Goal: Information Seeking & Learning: Learn about a topic

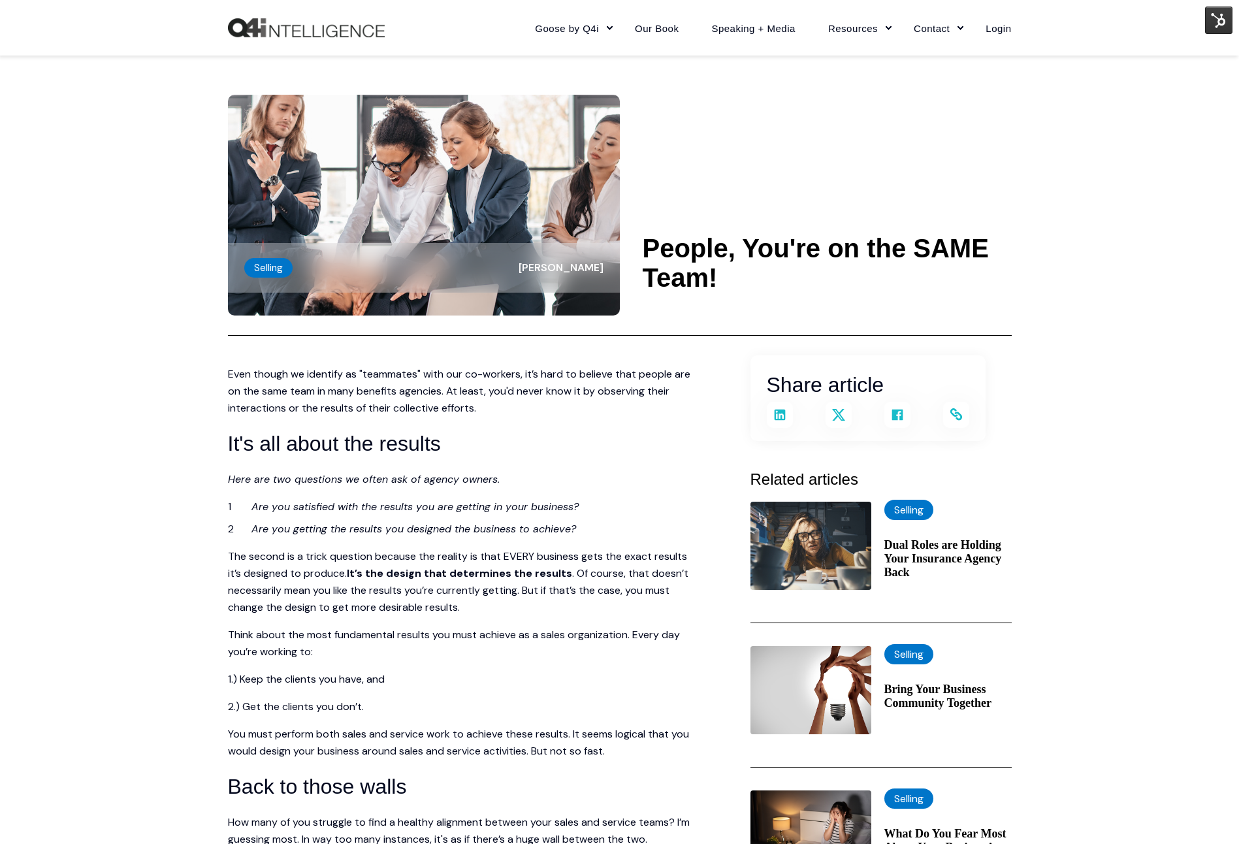
scroll to position [503, 0]
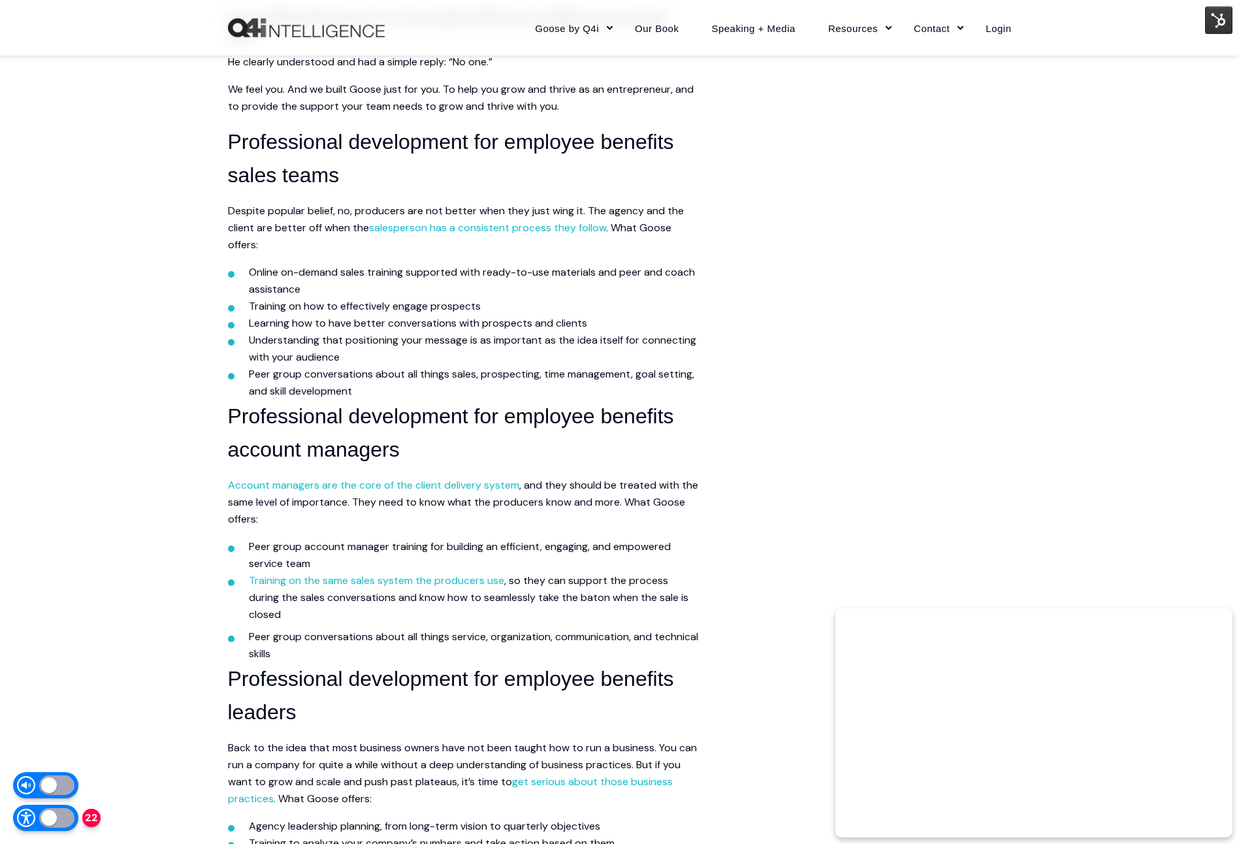
scroll to position [1170, 0]
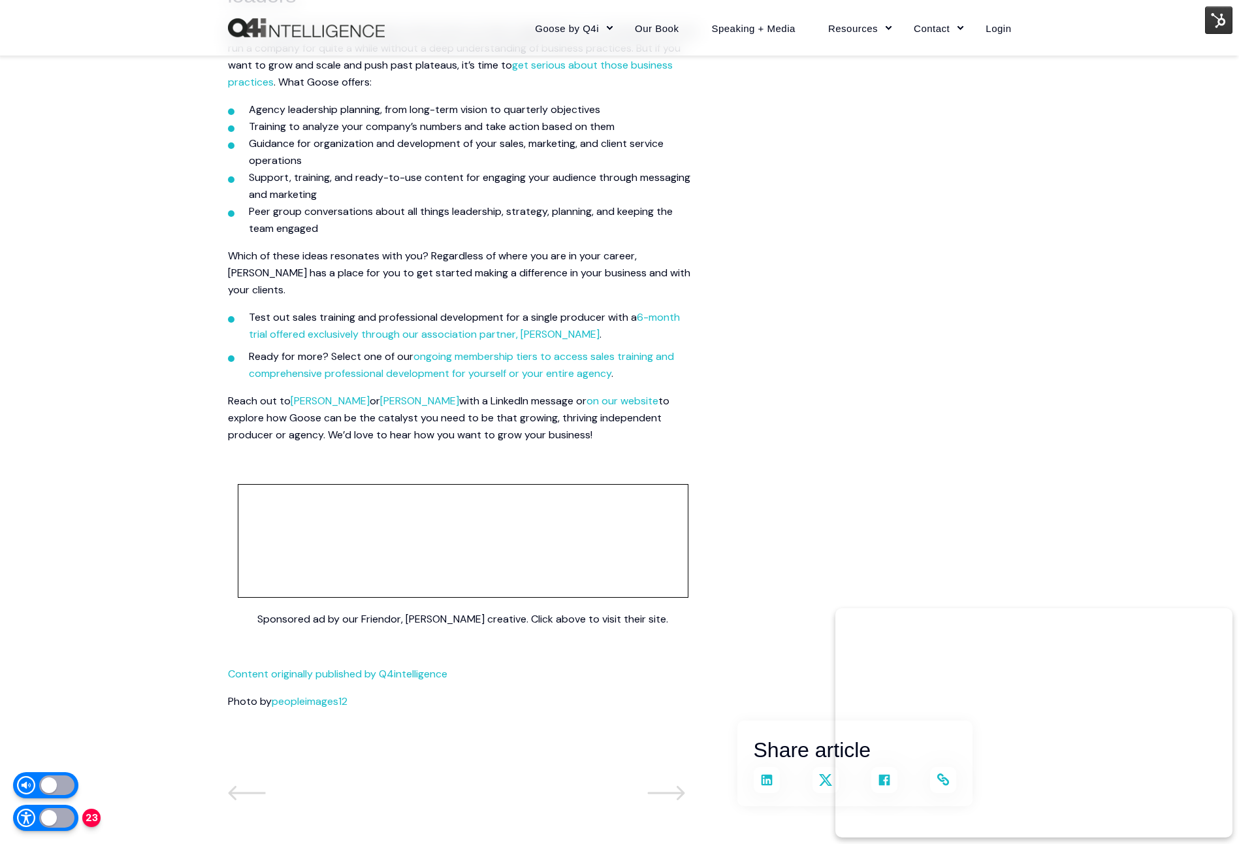
scroll to position [1956, 0]
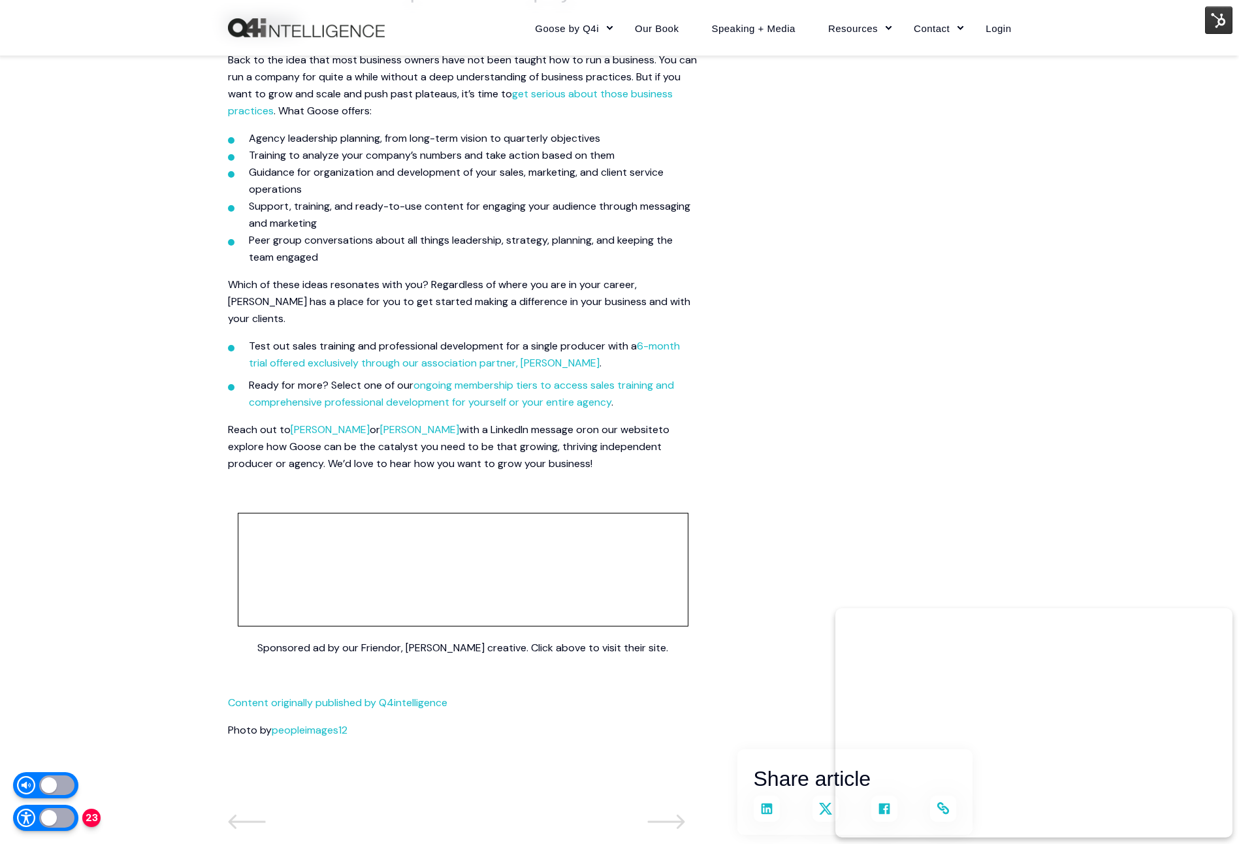
click at [630, 423] on span "on our website" at bounding box center [623, 430] width 72 height 14
click at [430, 423] on span "[PERSON_NAME]" at bounding box center [419, 430] width 79 height 14
click at [340, 423] on span "Wendy Keneipp" at bounding box center [330, 430] width 79 height 14
click at [575, 385] on link "ongoing membership tiers to access sales training and comprehensive professiona…" at bounding box center [461, 393] width 425 height 31
click at [513, 341] on span "6-month trial offered exclusively through our association partner, NABIP" at bounding box center [464, 354] width 431 height 31
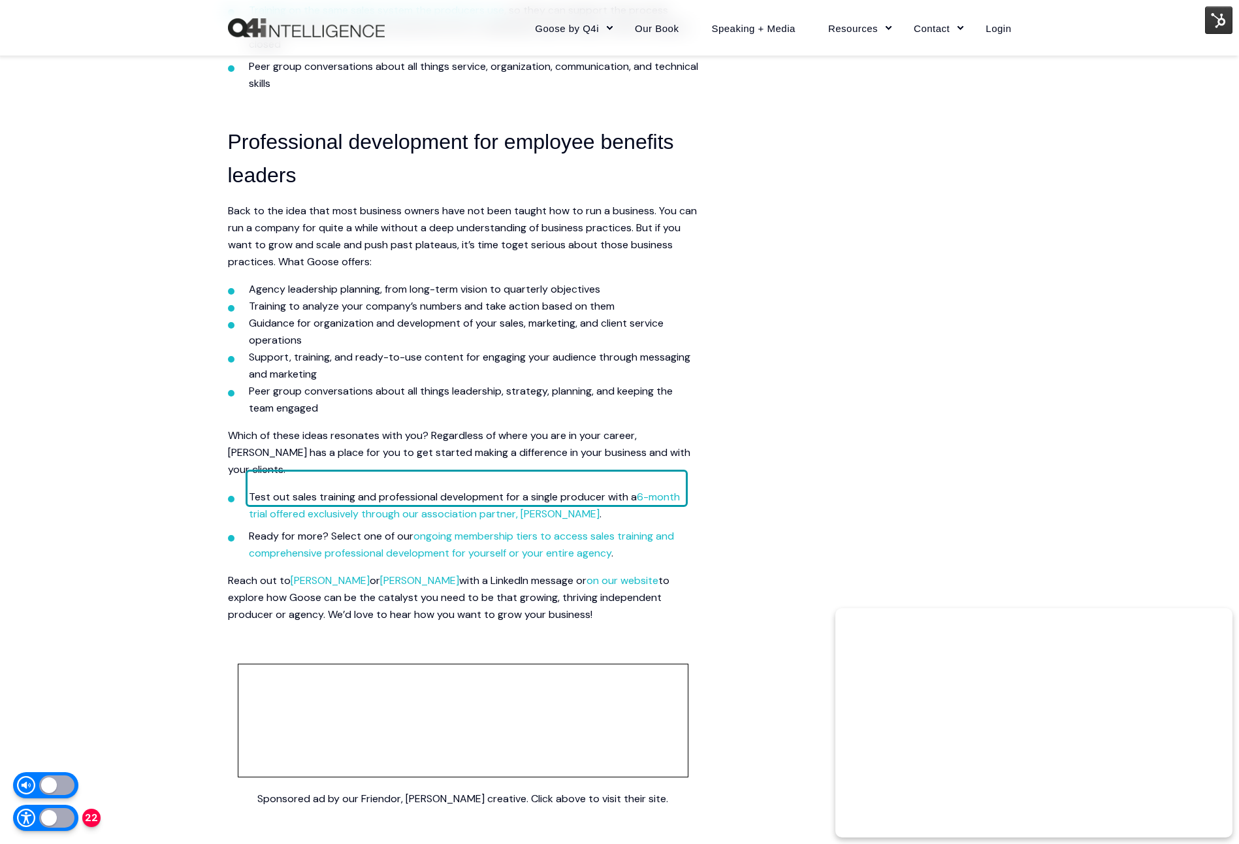
scroll to position [1808, 0]
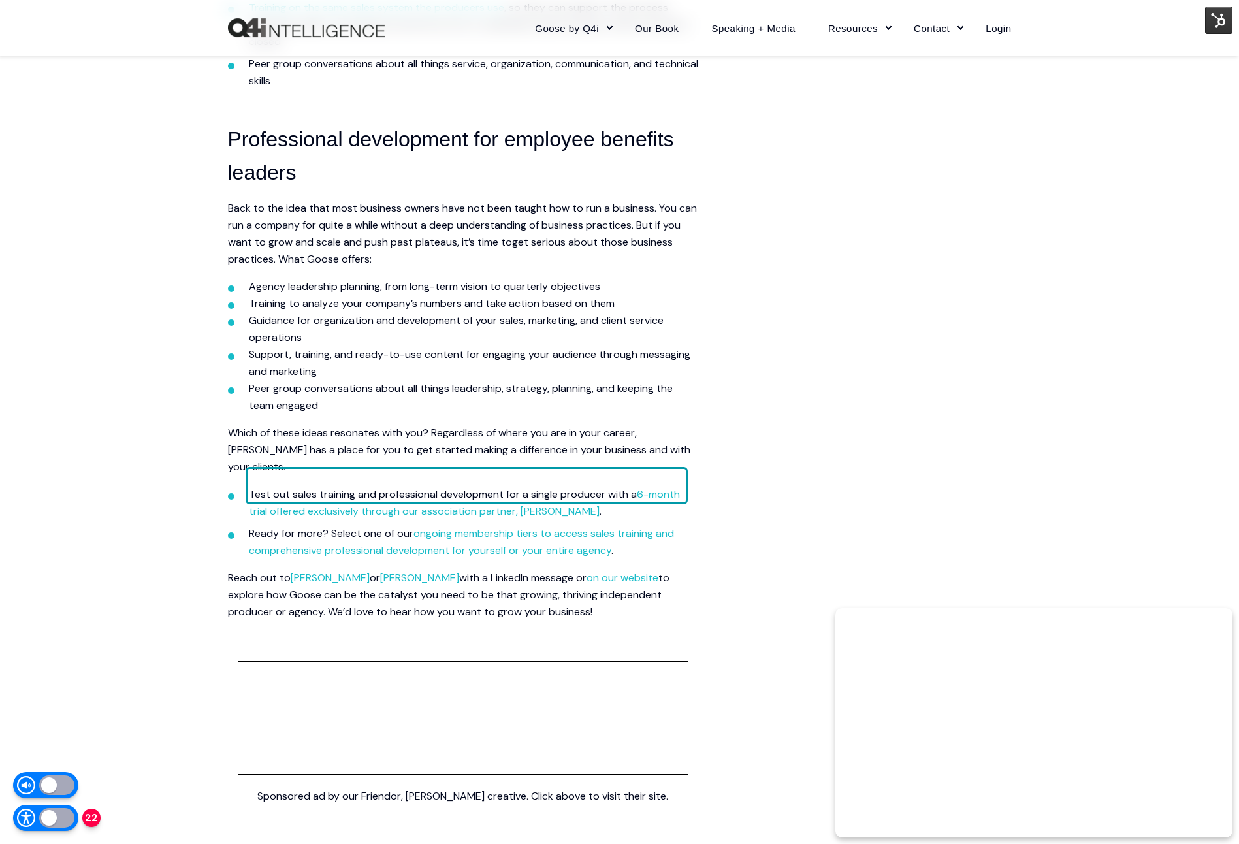
click at [585, 241] on link "get serious about those business practices" at bounding box center [450, 250] width 445 height 31
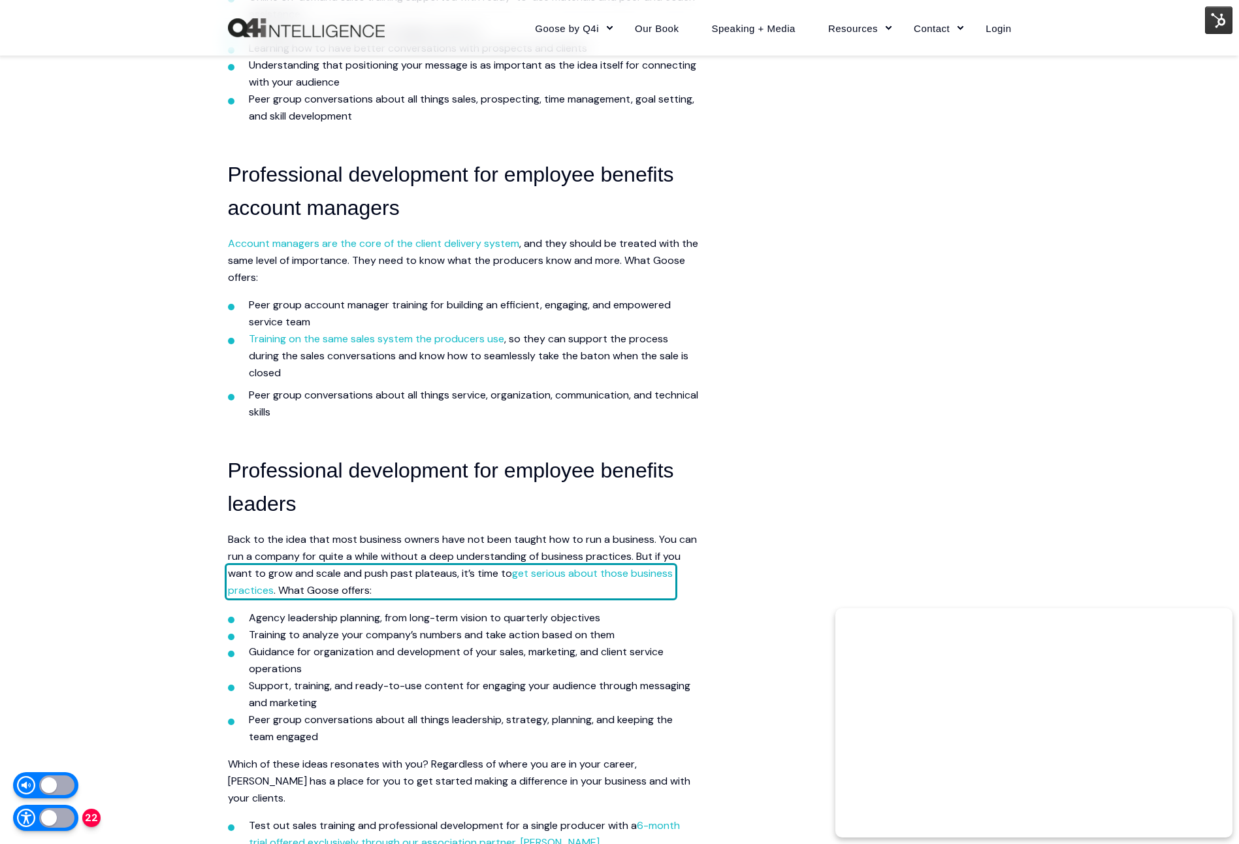
scroll to position [1435, 0]
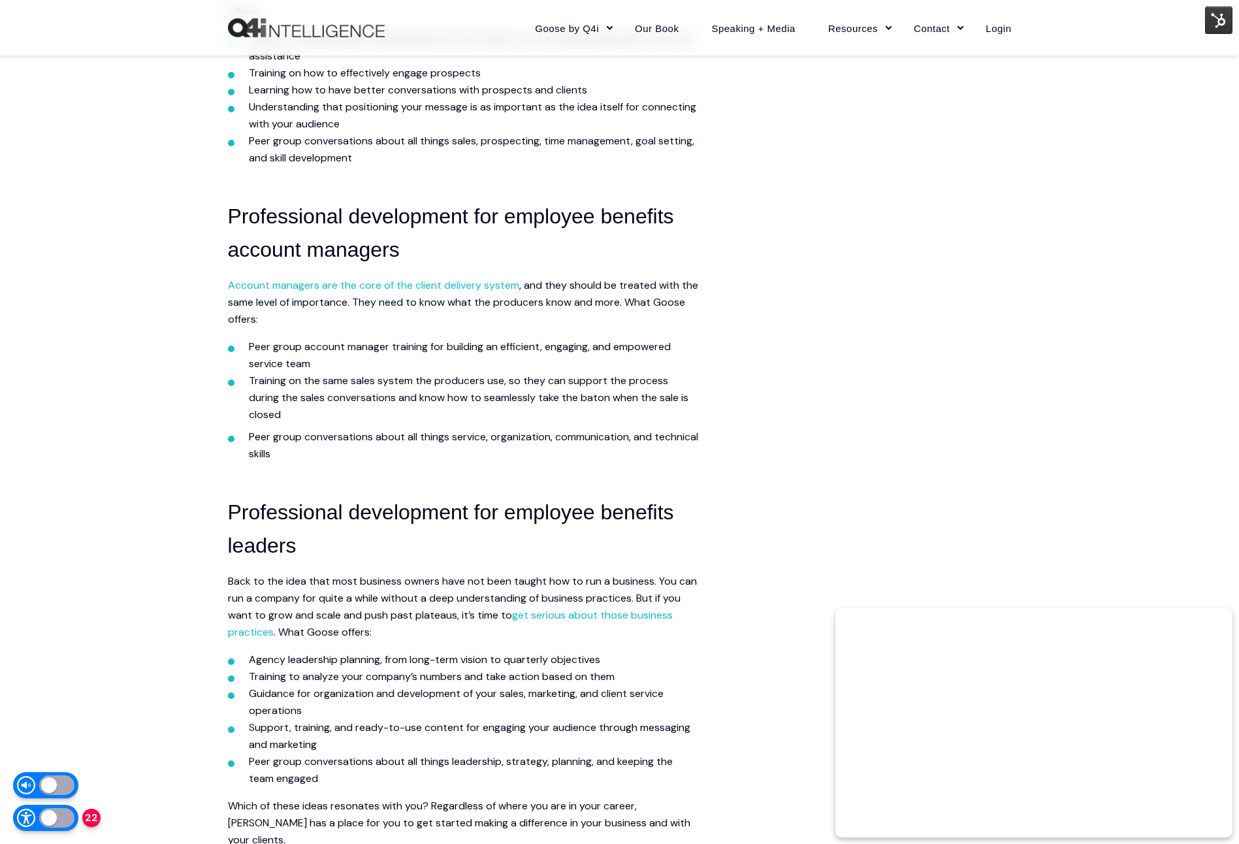
click at [432, 381] on link "Training on the same sales system the producers use" at bounding box center [376, 381] width 255 height 14
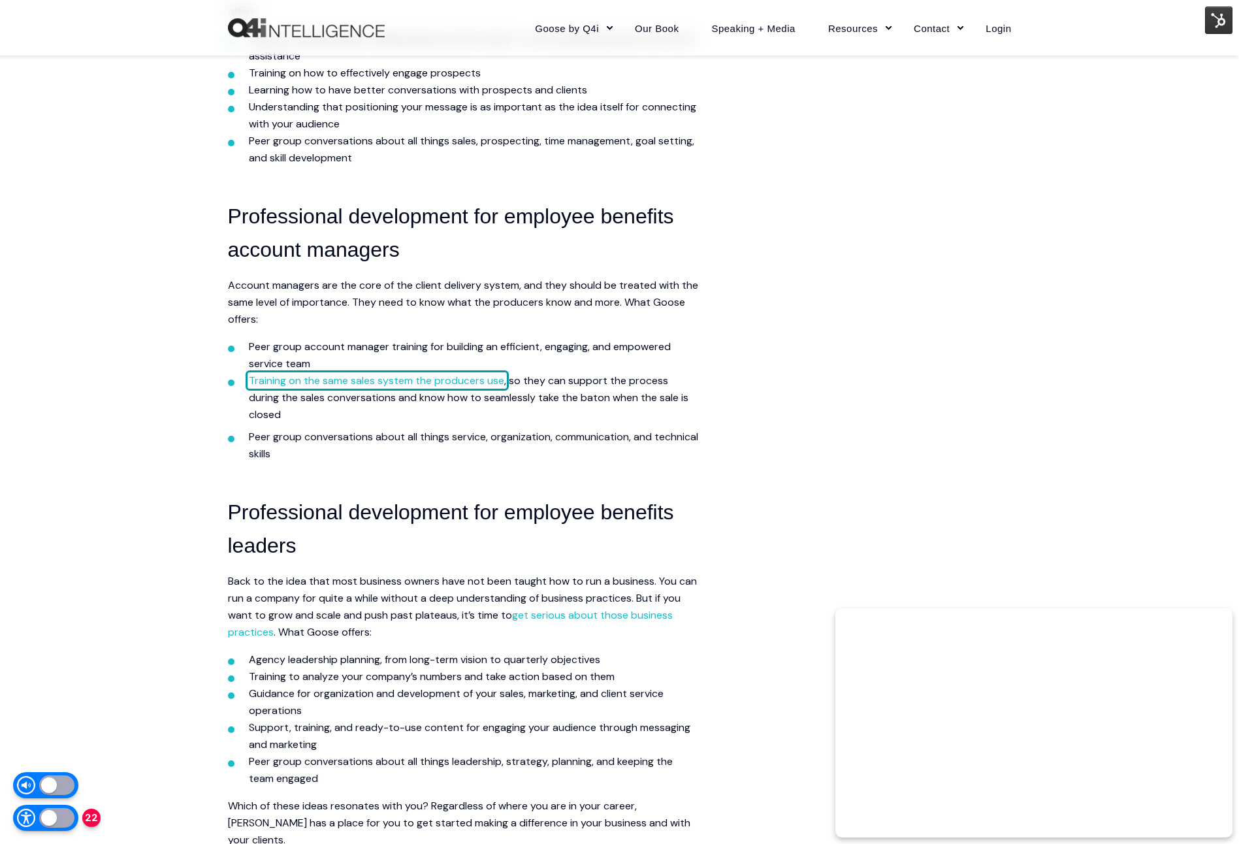
click at [452, 282] on link "Account managers are the core of the client delivery system" at bounding box center [373, 285] width 291 height 14
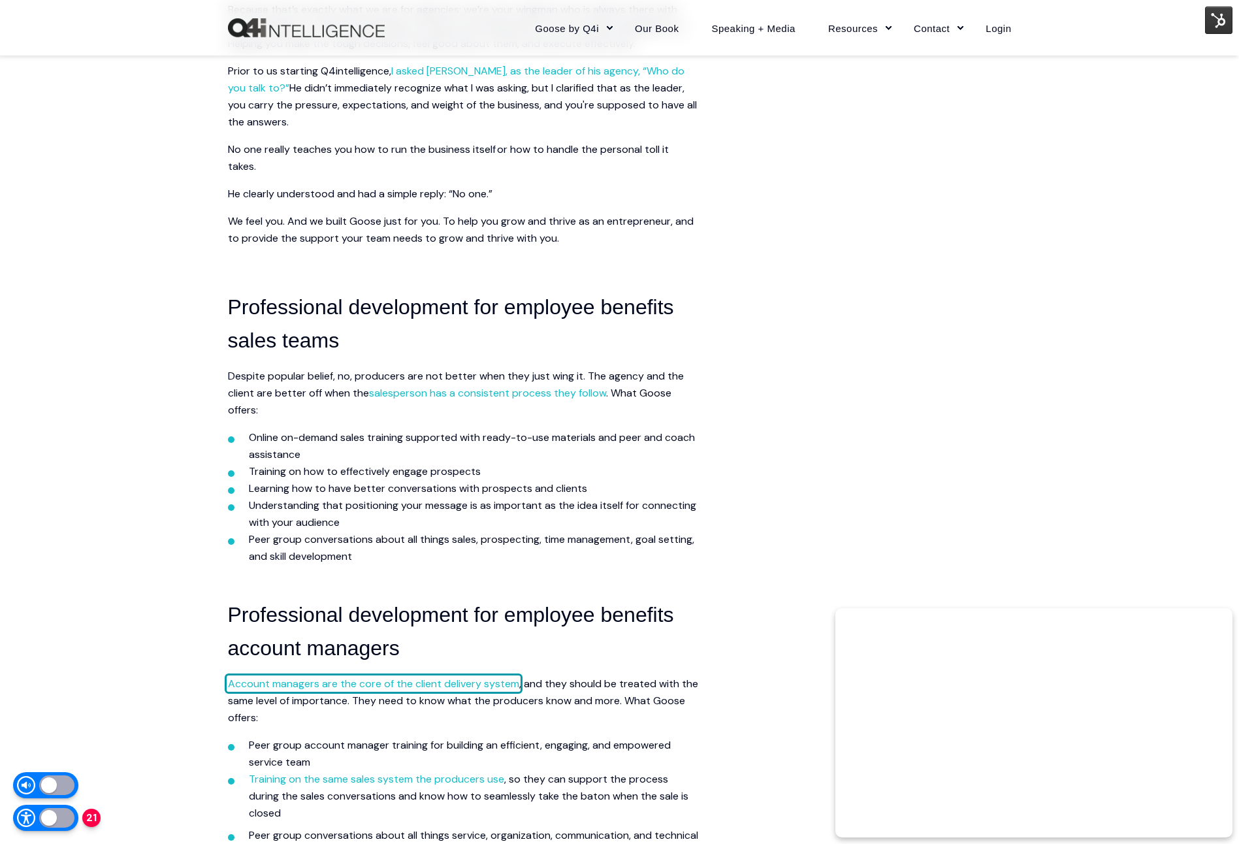
scroll to position [1029, 0]
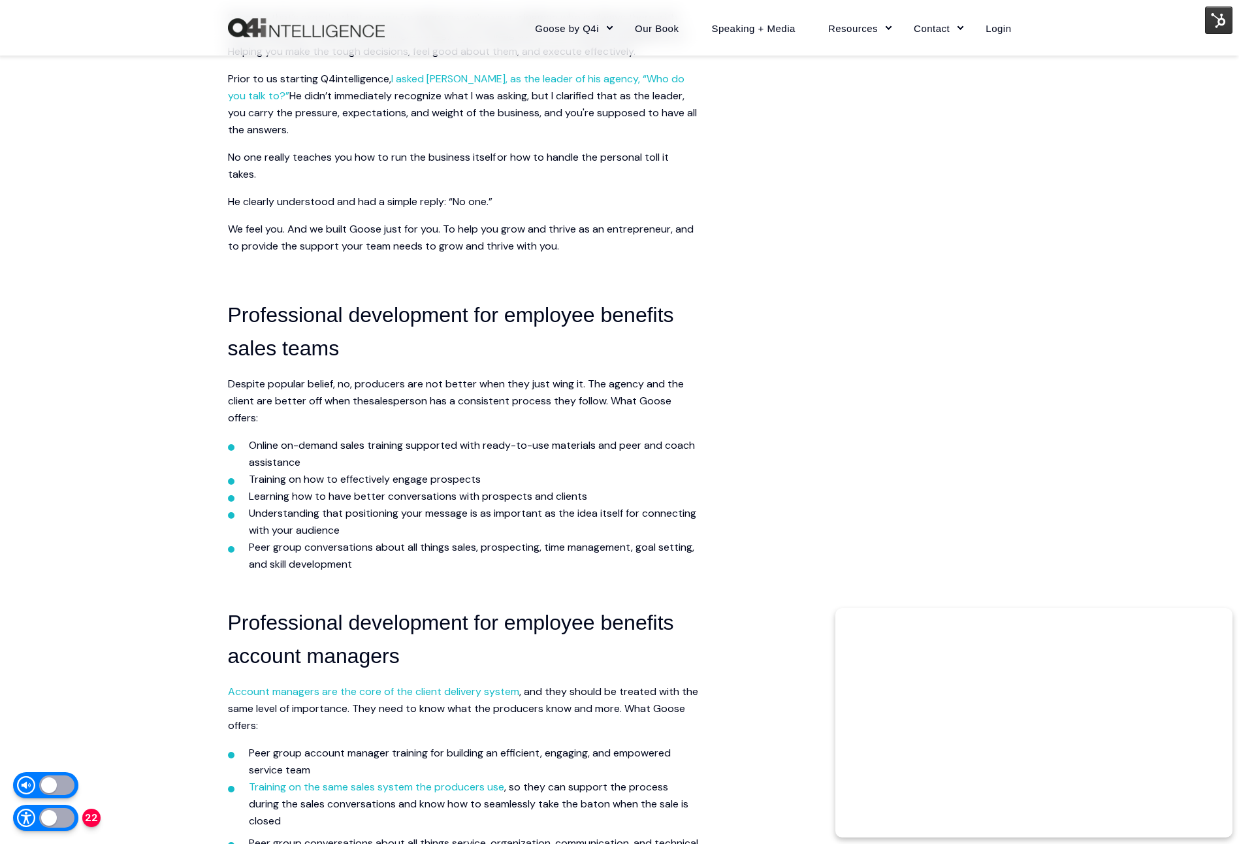
click at [508, 400] on link "salesperson has a consistent process they follow" at bounding box center [487, 401] width 237 height 14
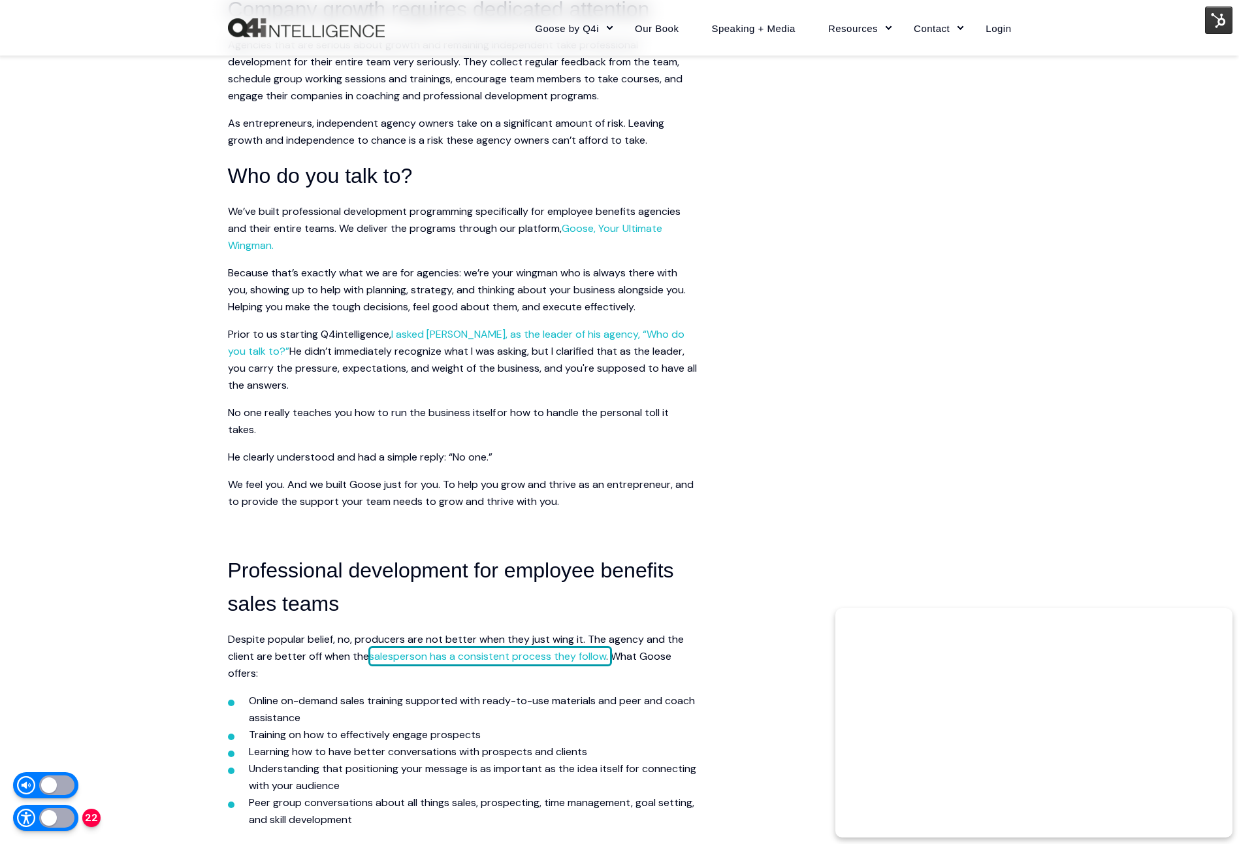
scroll to position [736, 0]
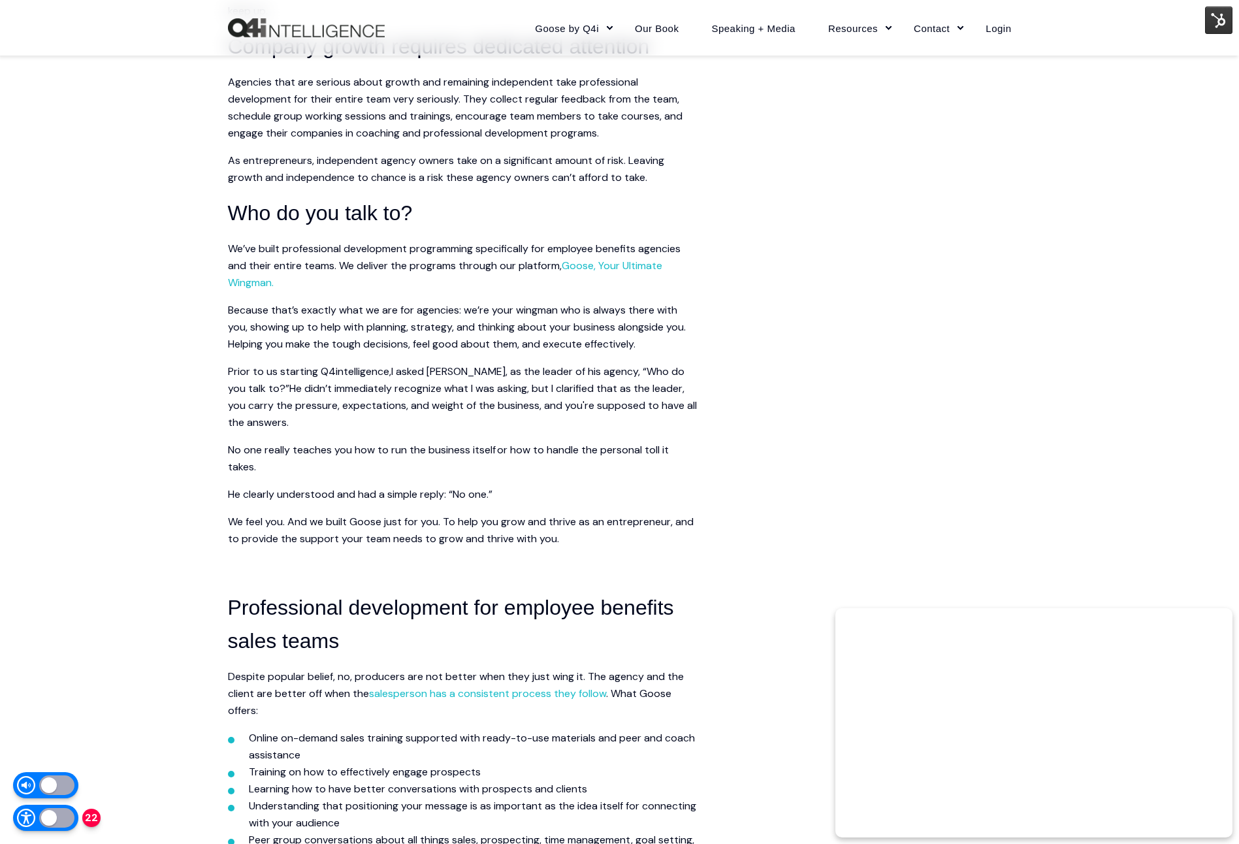
click at [545, 366] on link "I asked Kevin, as the leader of his agency, “Who do you talk to?”" at bounding box center [456, 379] width 457 height 31
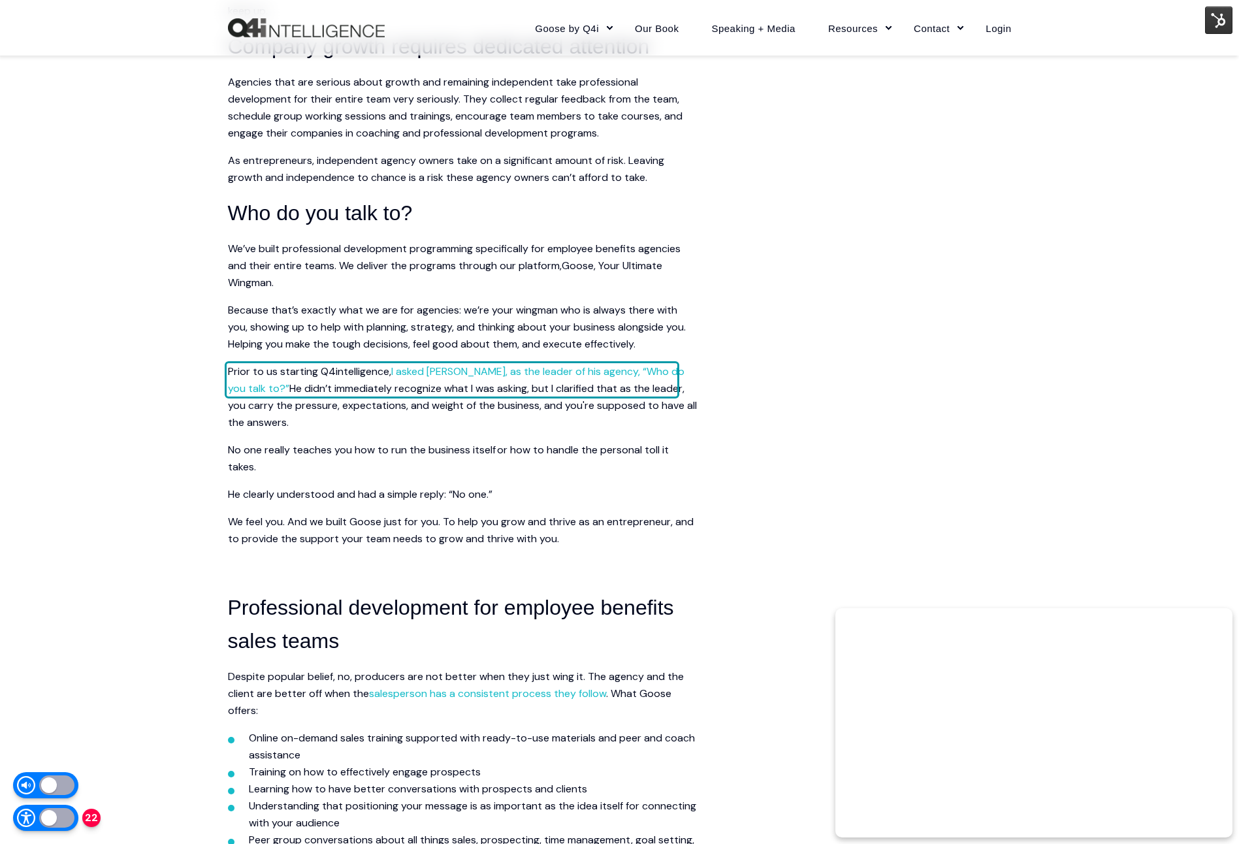
click at [617, 268] on link "Goose, Your Ultimate Wingman." at bounding box center [445, 274] width 434 height 31
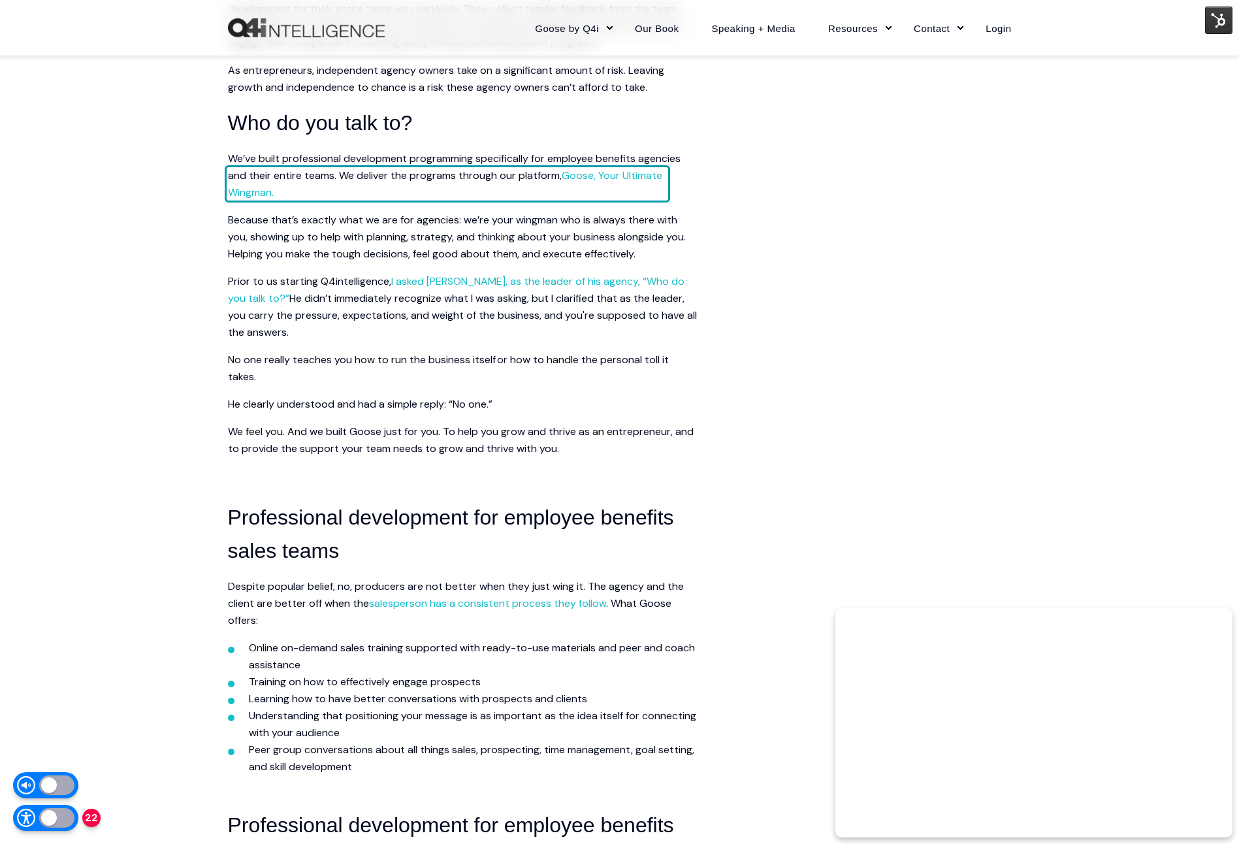
scroll to position [843, 0]
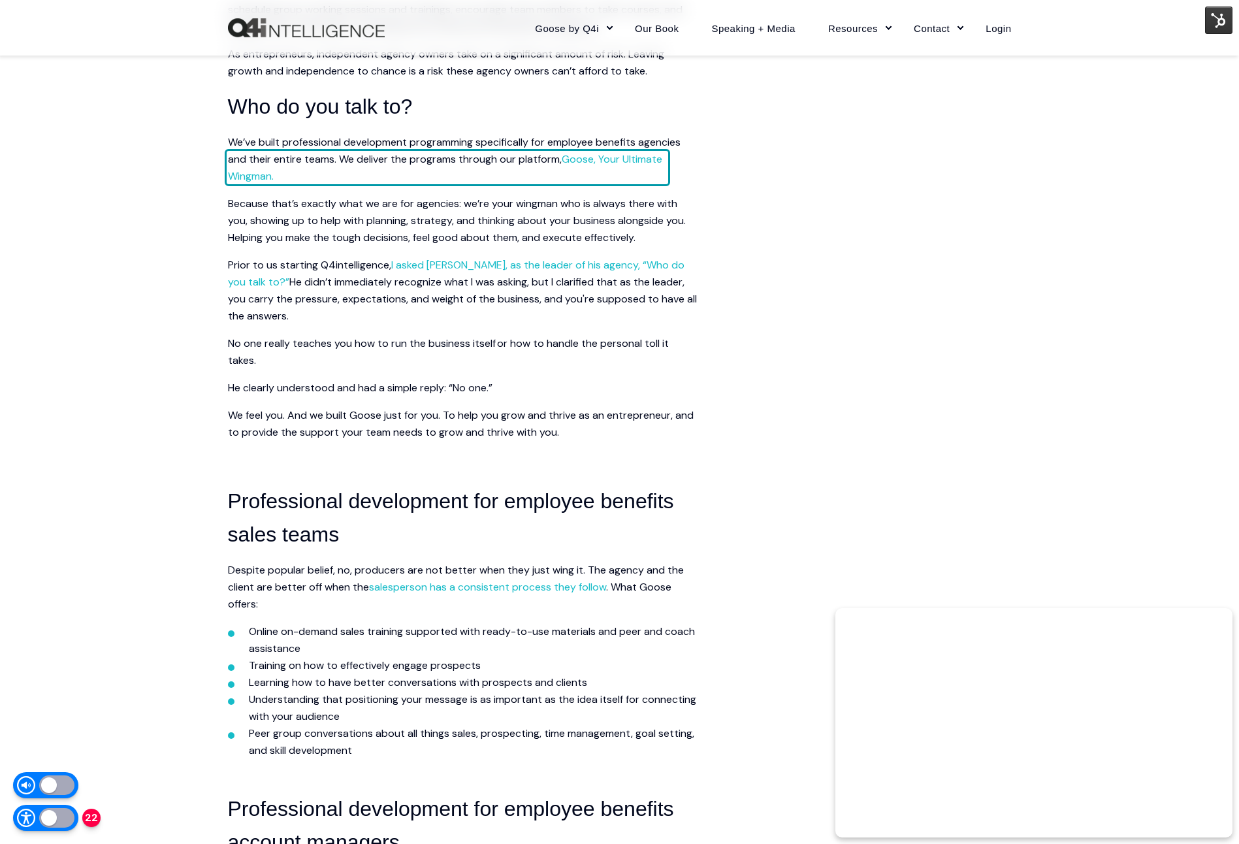
click at [503, 381] on p "He clearly understood and had a simple reply: “No one.”" at bounding box center [463, 388] width 470 height 17
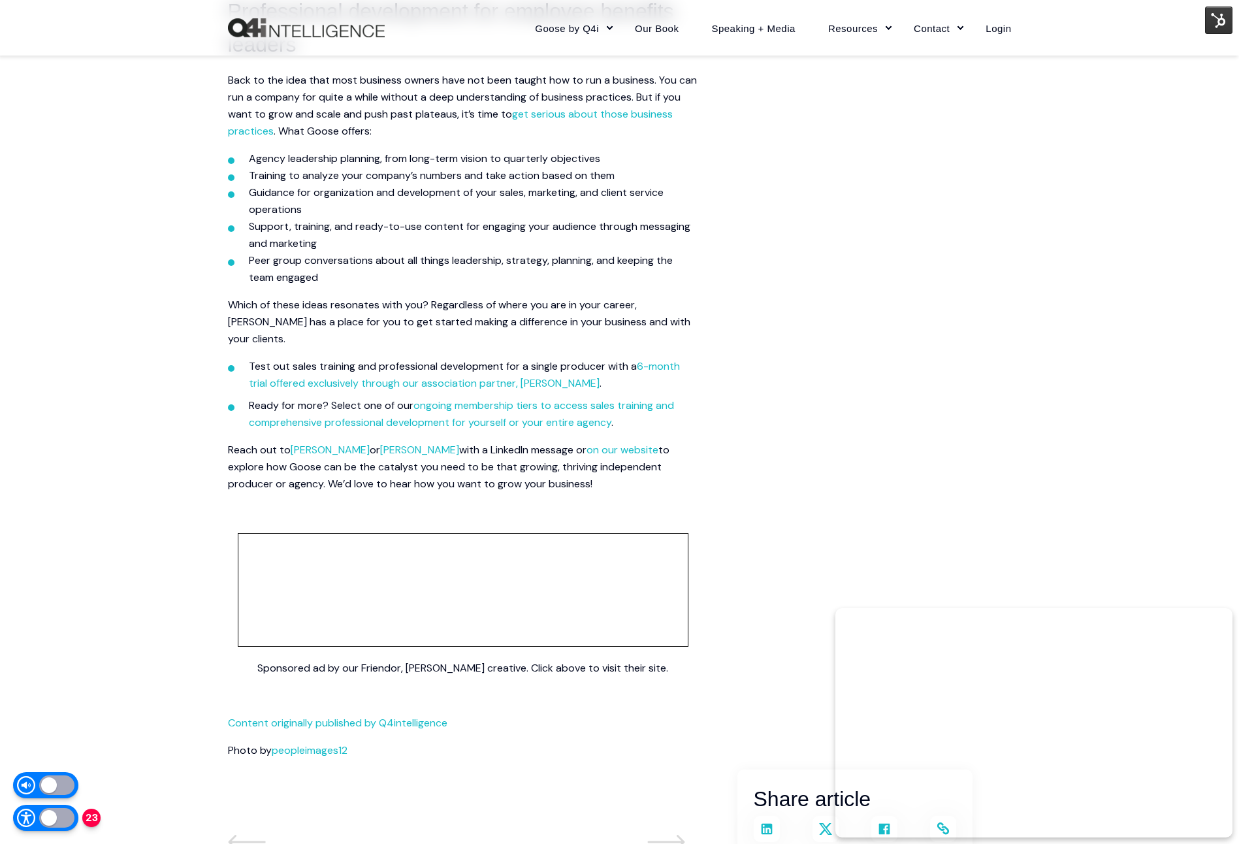
scroll to position [2271, 0]
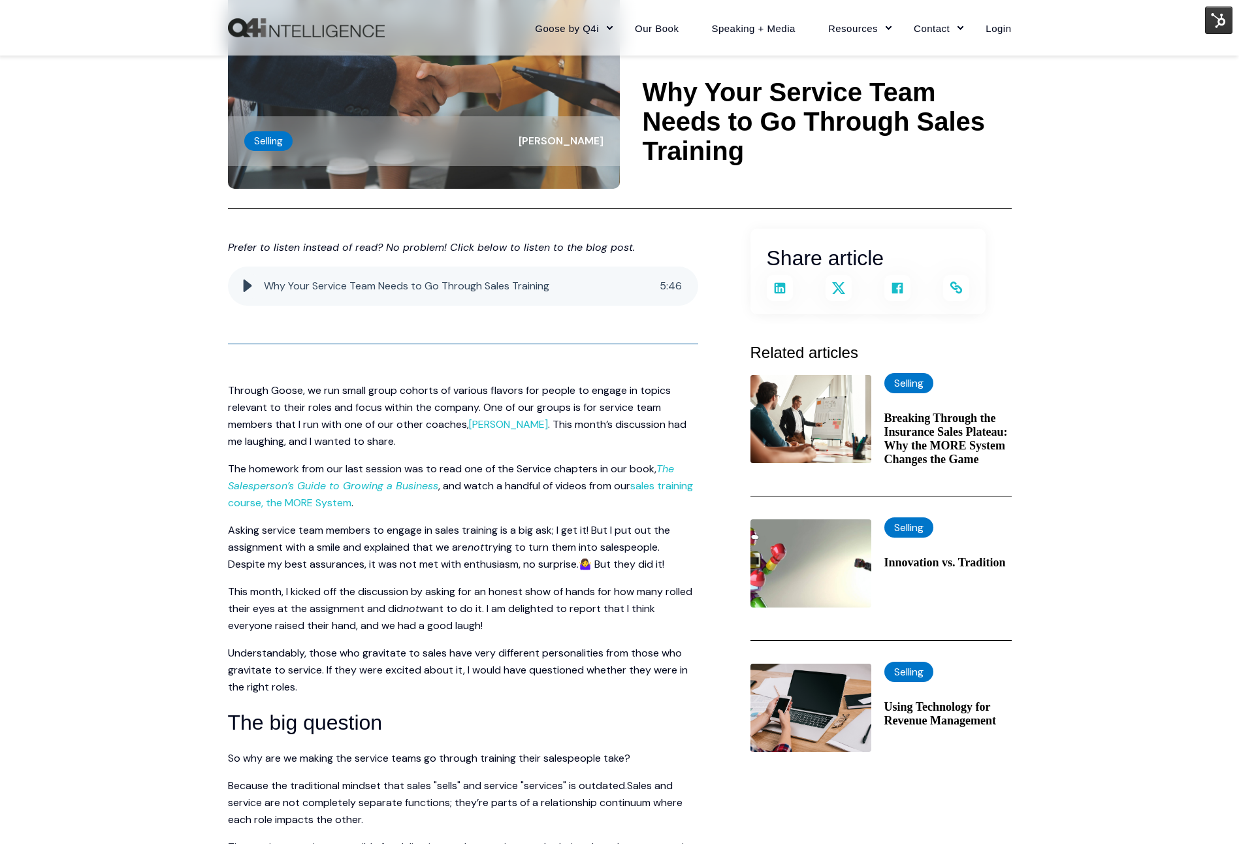
scroll to position [124, 0]
